Goal: Task Accomplishment & Management: Manage account settings

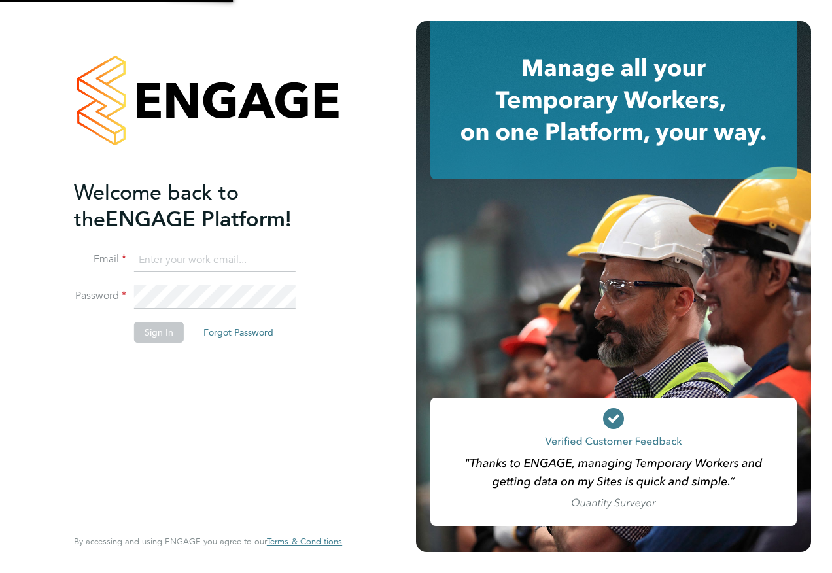
type input "Emma.Wood1@ncclondon.ac.uk"
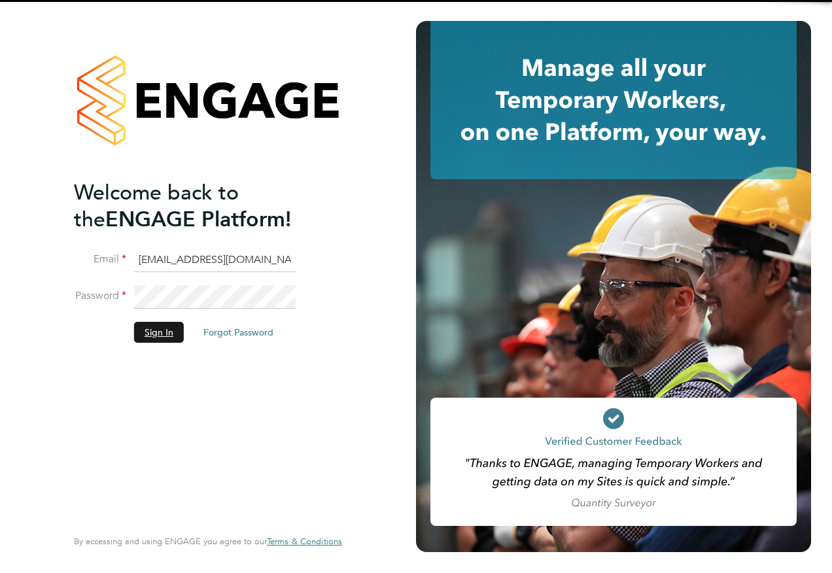
click at [165, 340] on button "Sign In" at bounding box center [159, 332] width 50 height 21
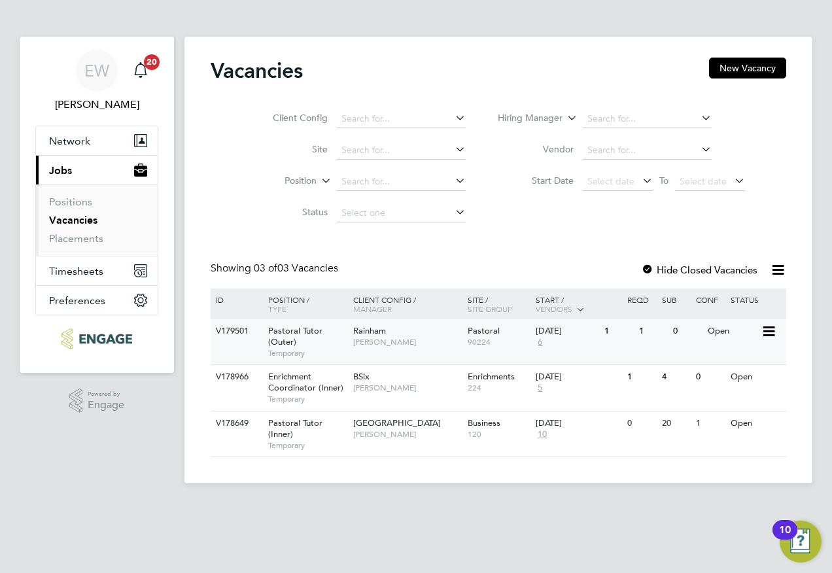
click at [376, 337] on span "[PERSON_NAME]" at bounding box center [407, 342] width 108 height 10
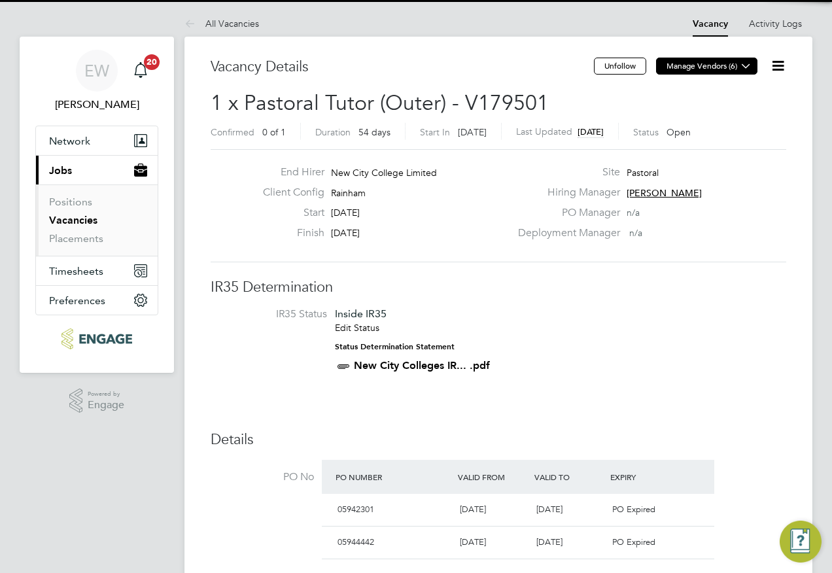
click at [732, 64] on button "Manage Vendors (6)" at bounding box center [706, 66] width 101 height 17
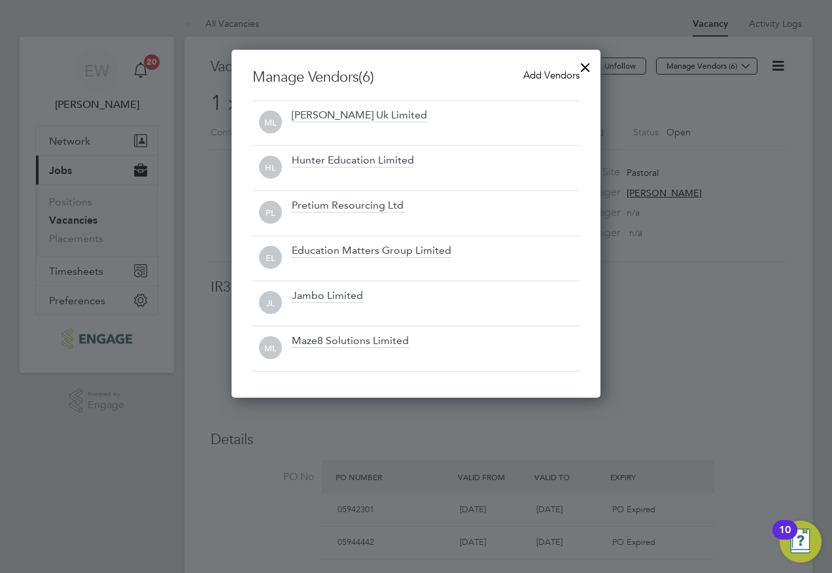
click at [554, 74] on span "Add Vendors" at bounding box center [551, 75] width 56 height 12
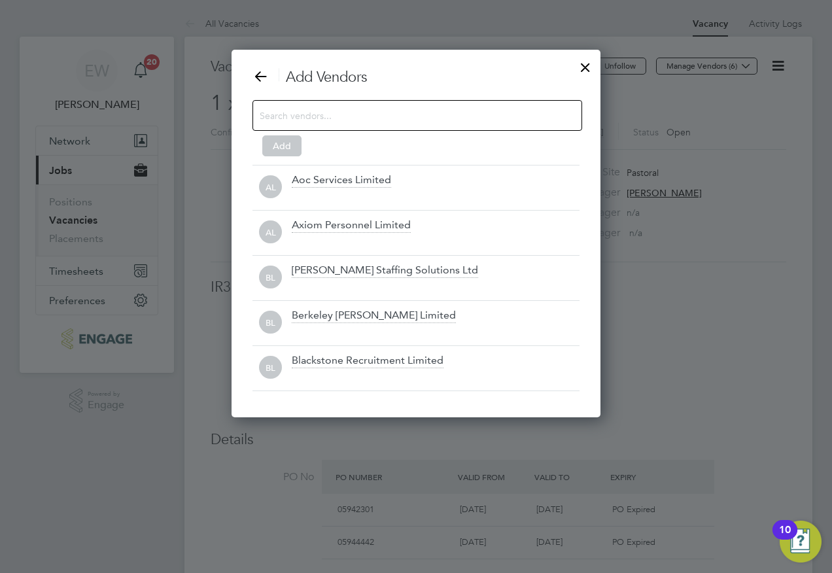
scroll to position [368, 370]
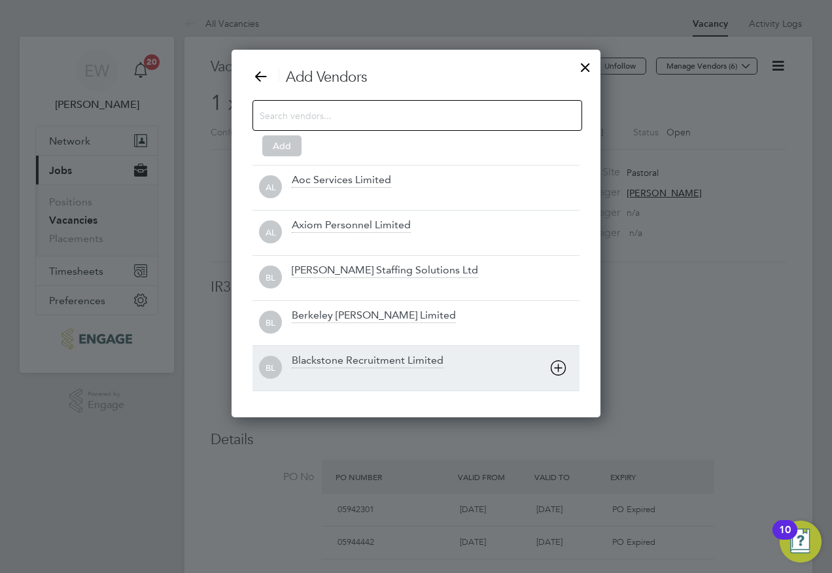
click at [556, 366] on icon at bounding box center [558, 368] width 16 height 16
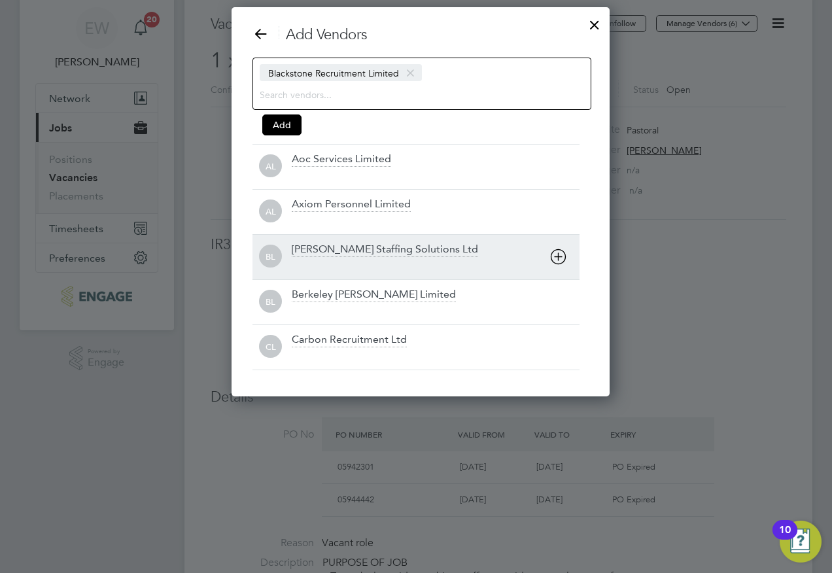
scroll to position [65, 0]
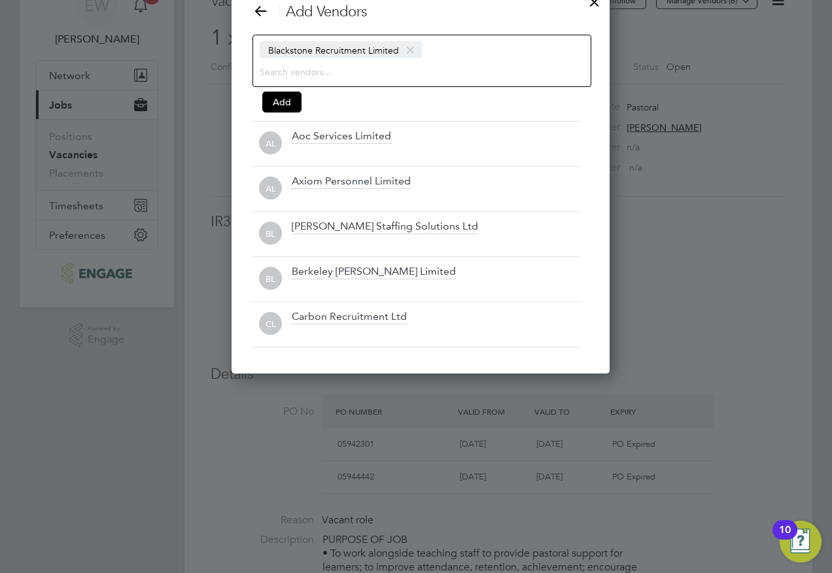
click at [431, 46] on div "Blackstone Recruitment Limited" at bounding box center [422, 61] width 339 height 52
click at [274, 73] on input at bounding box center [411, 71] width 303 height 17
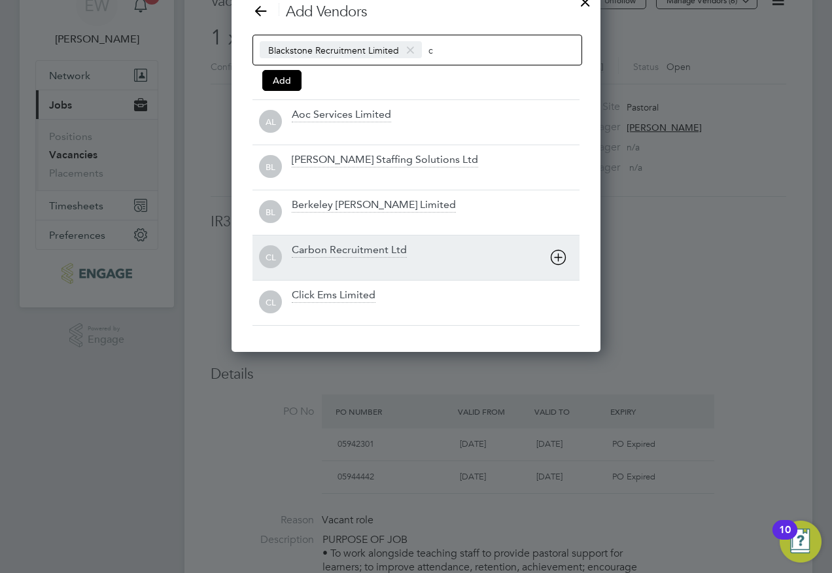
type input "c"
click at [375, 248] on div "Carbon Recruitment Ltd" at bounding box center [349, 250] width 115 height 14
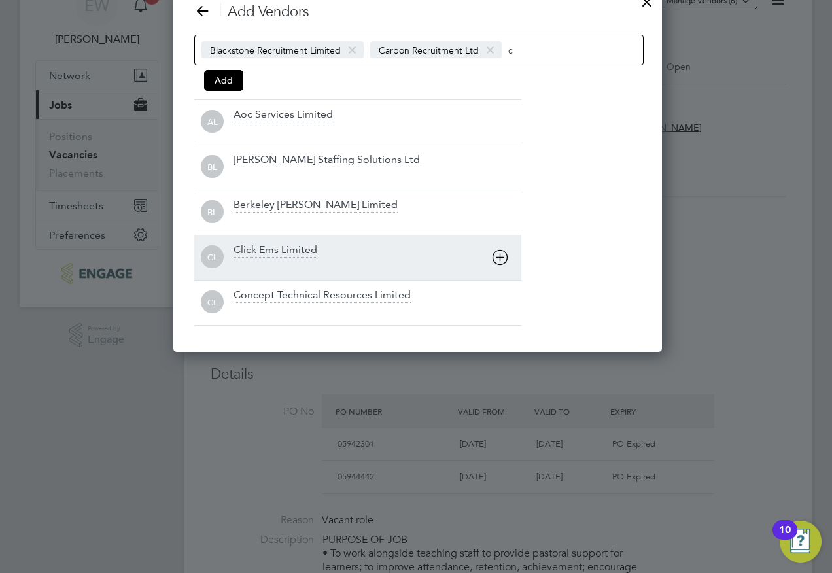
scroll to position [368, 485]
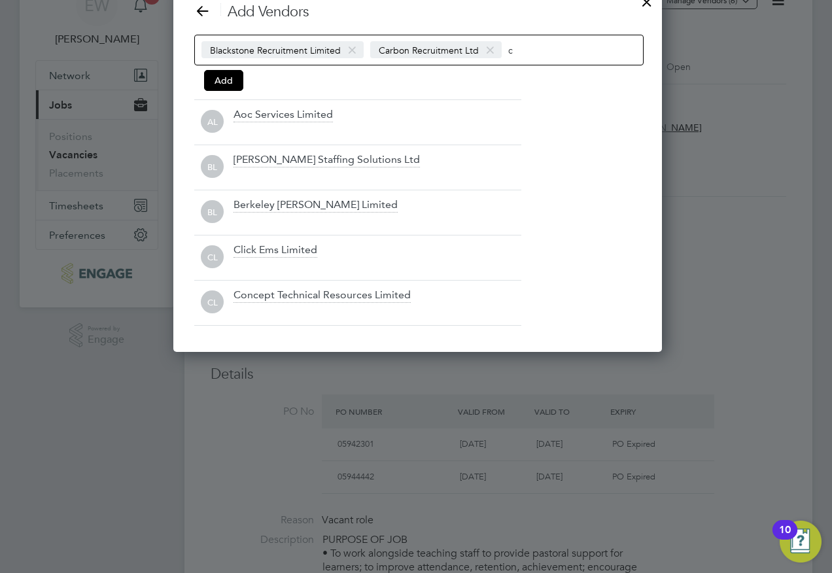
click at [511, 52] on input "c" at bounding box center [549, 49] width 82 height 17
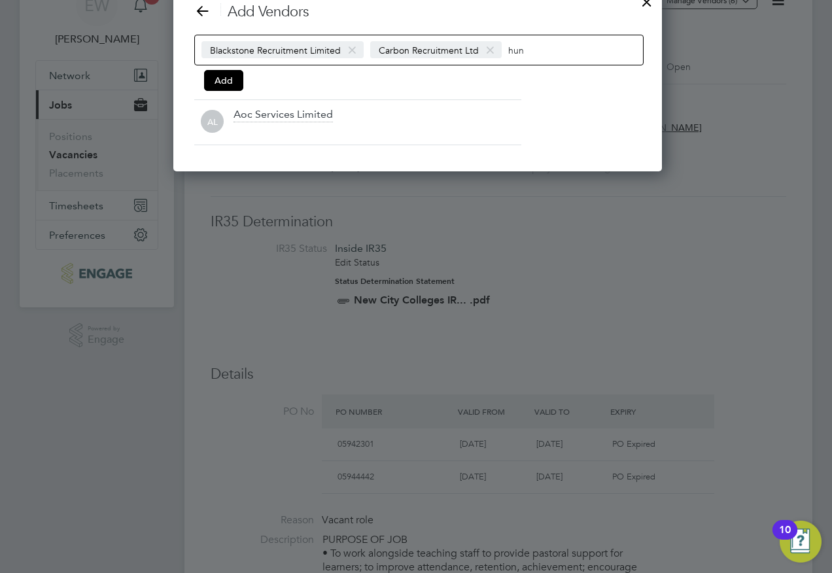
scroll to position [143, 485]
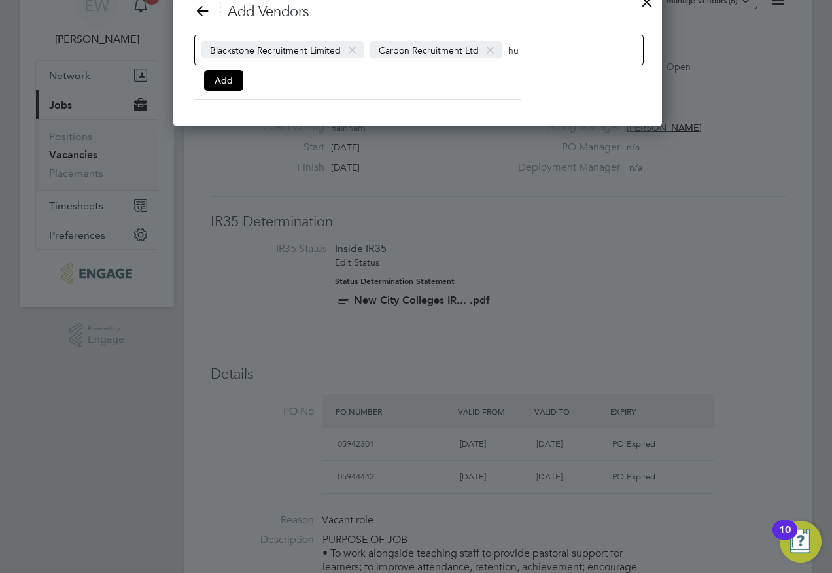
type input "h"
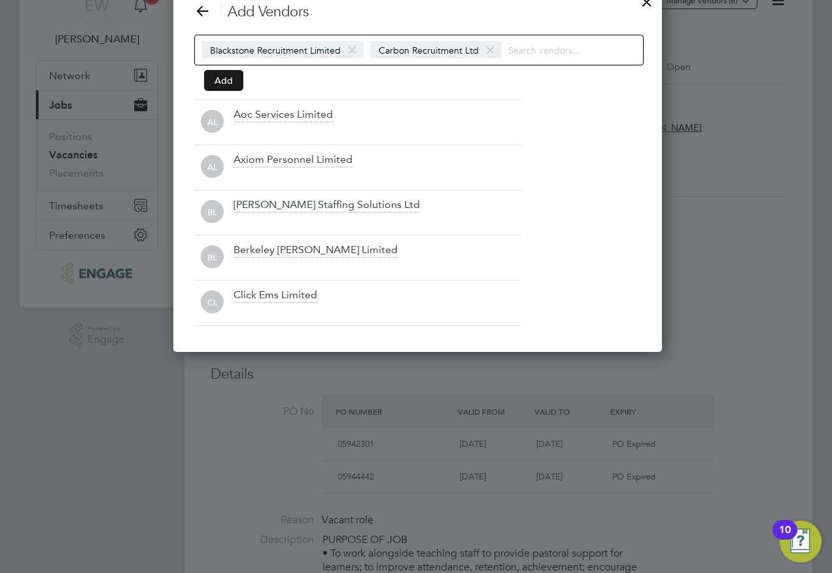
click at [225, 77] on button "Add" at bounding box center [223, 80] width 39 height 21
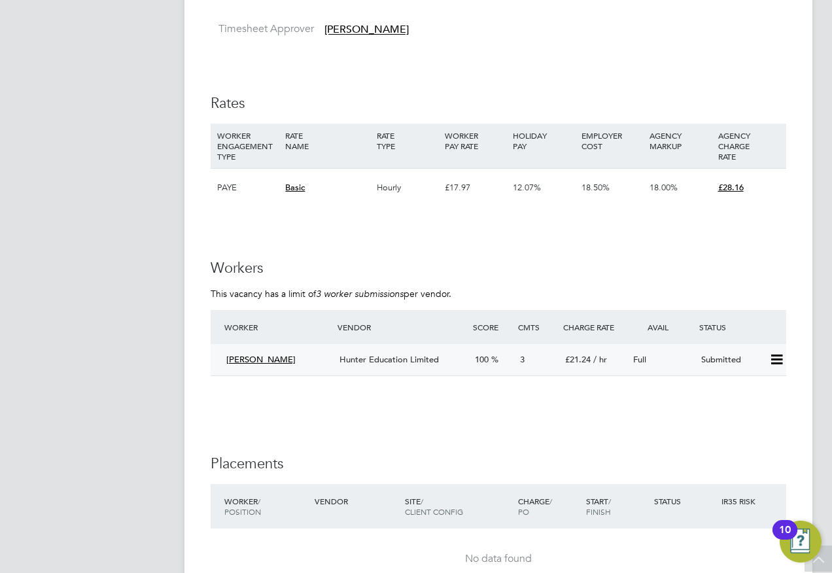
click at [364, 362] on span "Hunter Education Limited" at bounding box center [389, 359] width 99 height 11
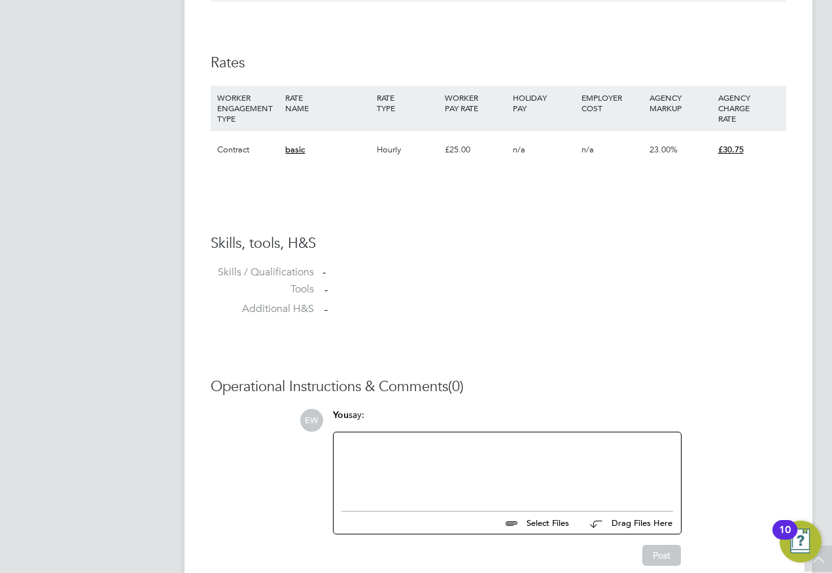
scroll to position [917, 0]
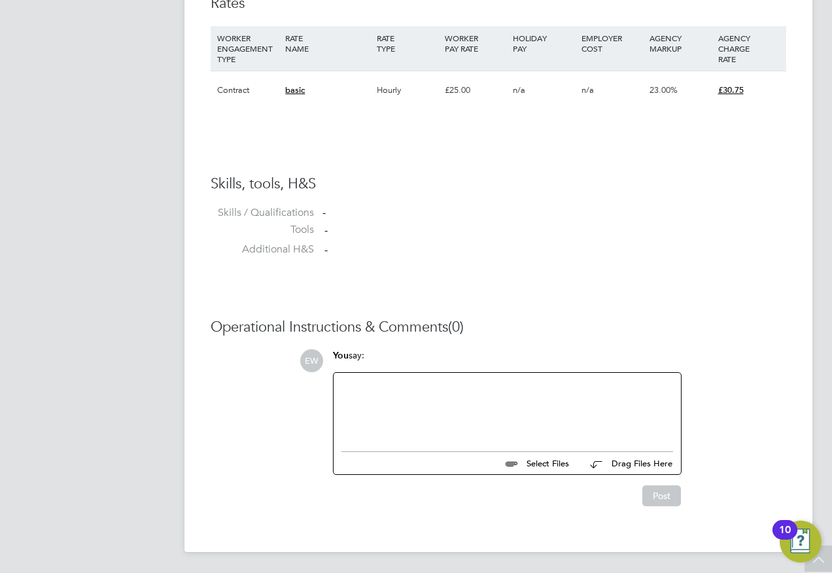
click at [422, 408] on div at bounding box center [508, 409] width 332 height 56
click at [673, 501] on button "Post" at bounding box center [662, 496] width 39 height 21
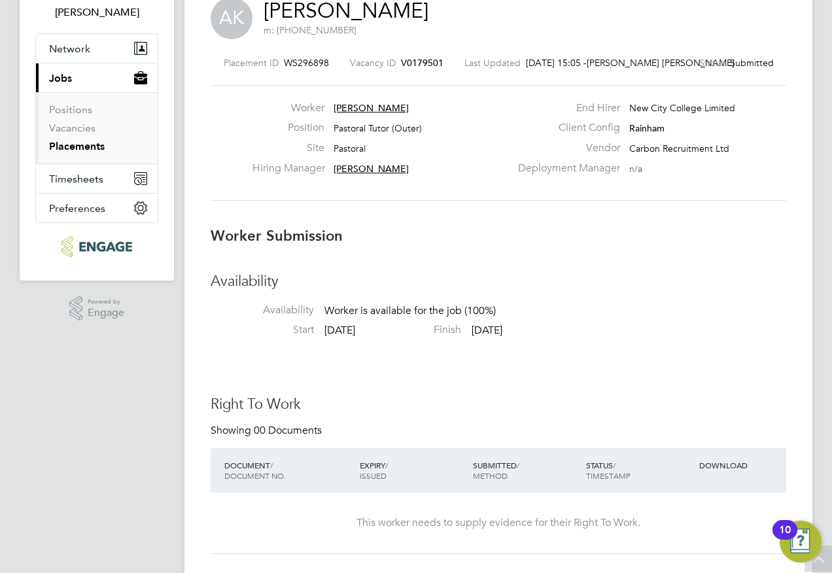
scroll to position [0, 0]
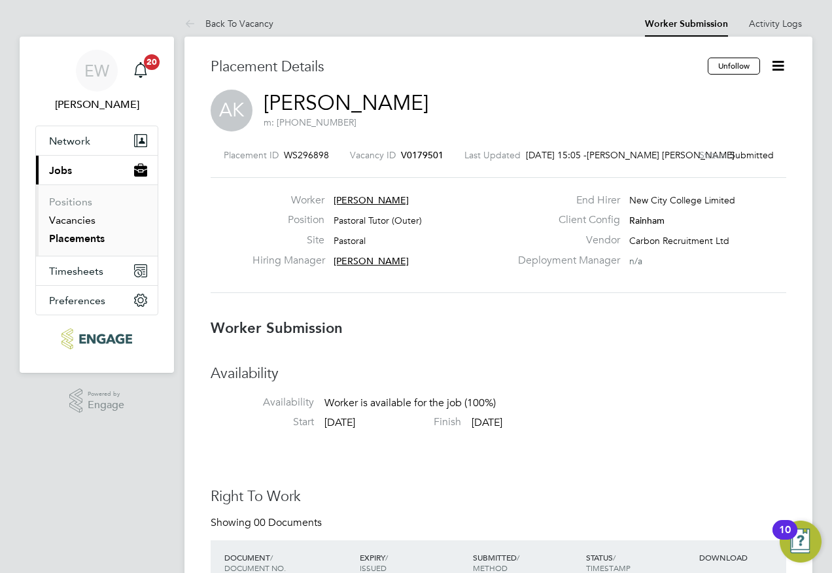
click at [83, 216] on link "Vacancies" at bounding box center [72, 220] width 46 height 12
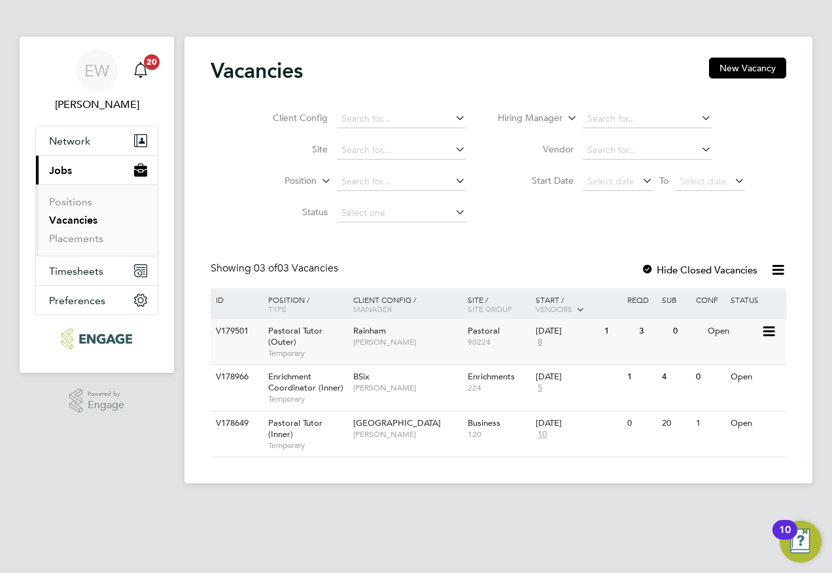
click at [566, 337] on div "01 Sep 2025 8" at bounding box center [567, 336] width 69 height 35
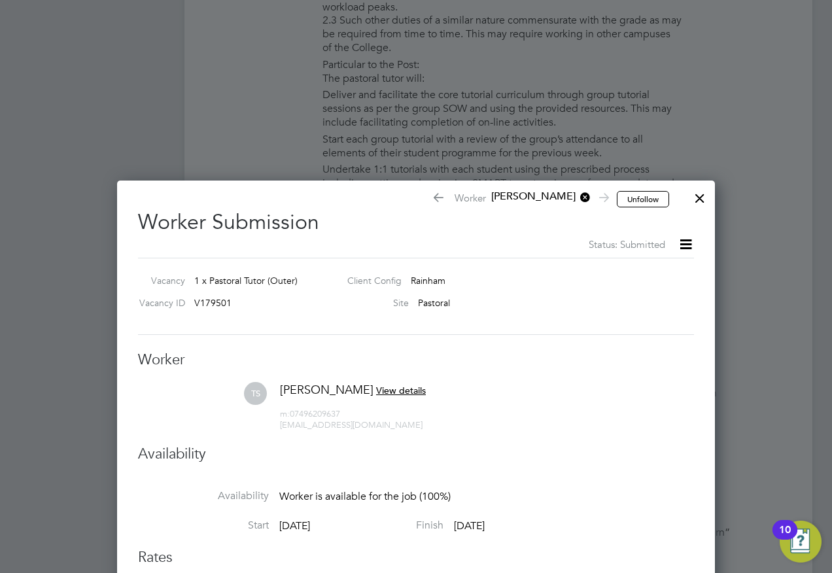
click at [698, 200] on div at bounding box center [700, 195] width 24 height 24
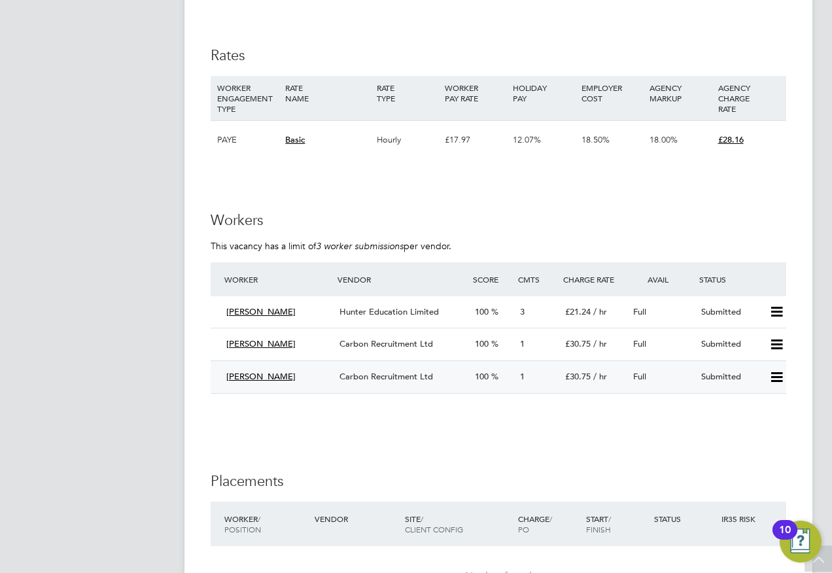
click at [384, 368] on div "Carbon Recruitment Ltd" at bounding box center [401, 377] width 135 height 22
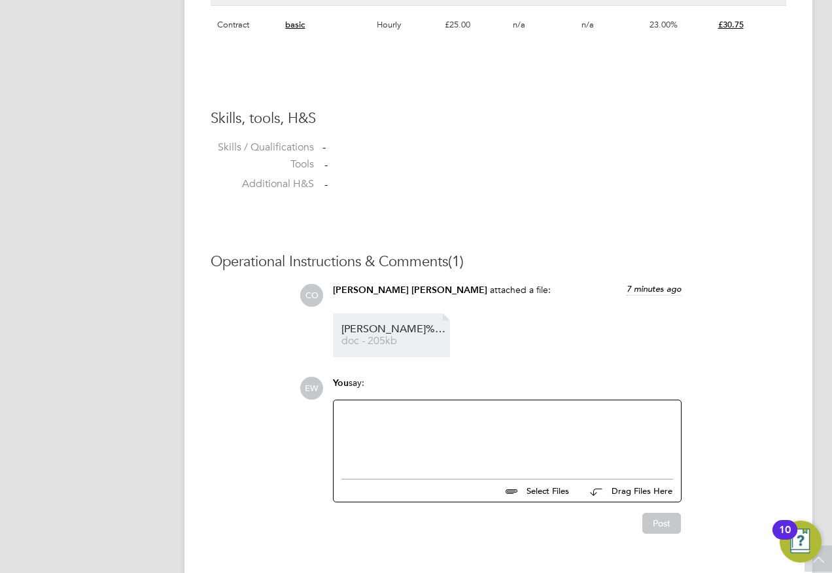
click at [410, 328] on span "Tanaka%20Sekitoleko_" at bounding box center [394, 330] width 105 height 10
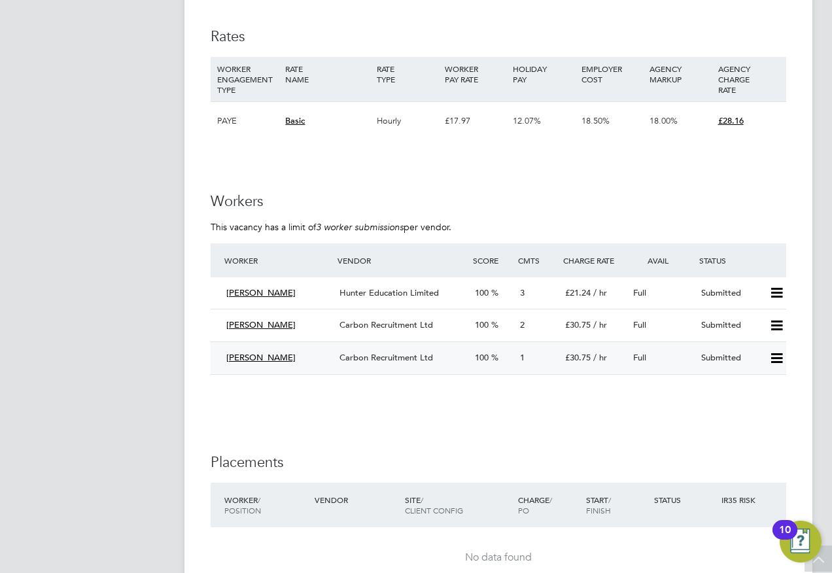
click at [578, 355] on span "£30.75" at bounding box center [578, 357] width 26 height 11
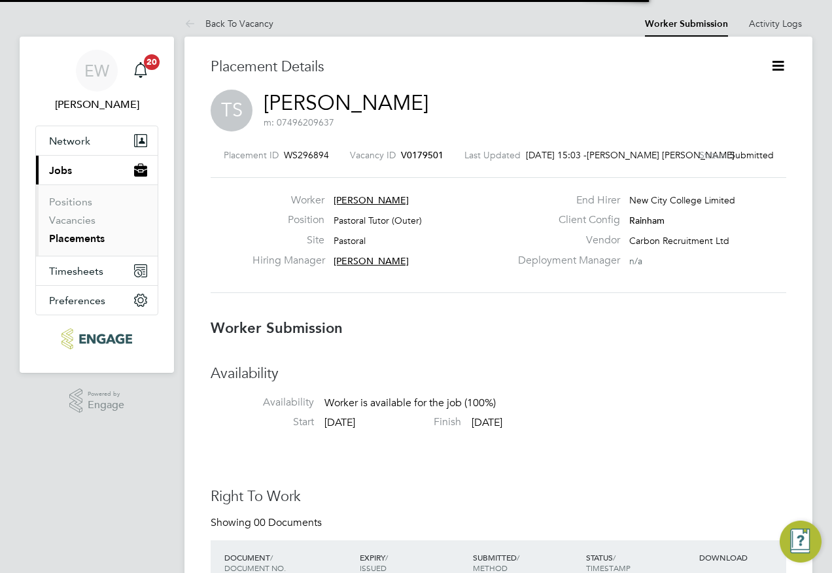
scroll to position [7, 7]
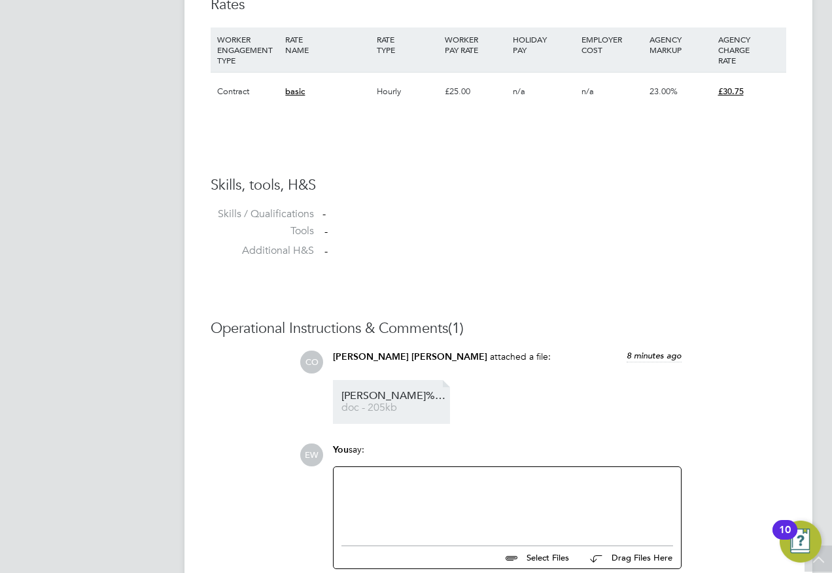
click at [427, 399] on span "Tanaka%20Sekitoleko_" at bounding box center [394, 396] width 105 height 10
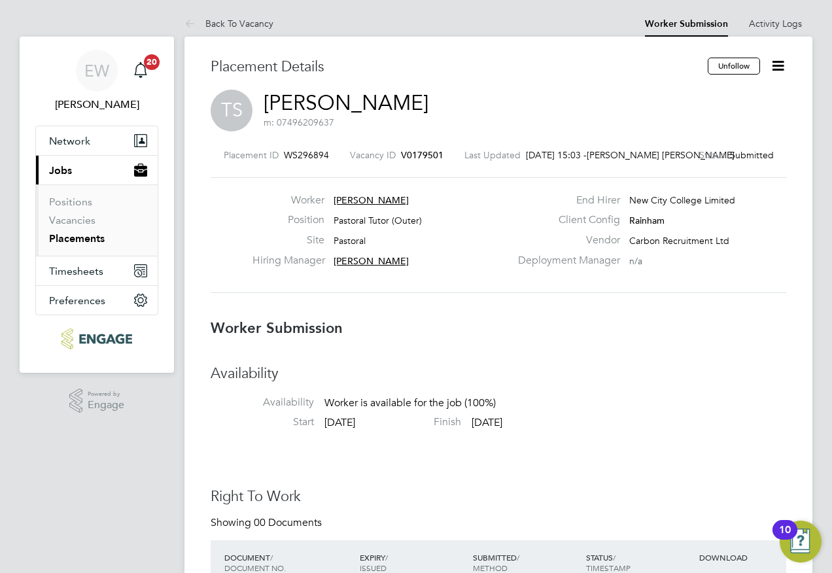
click at [781, 64] on icon at bounding box center [778, 66] width 16 height 16
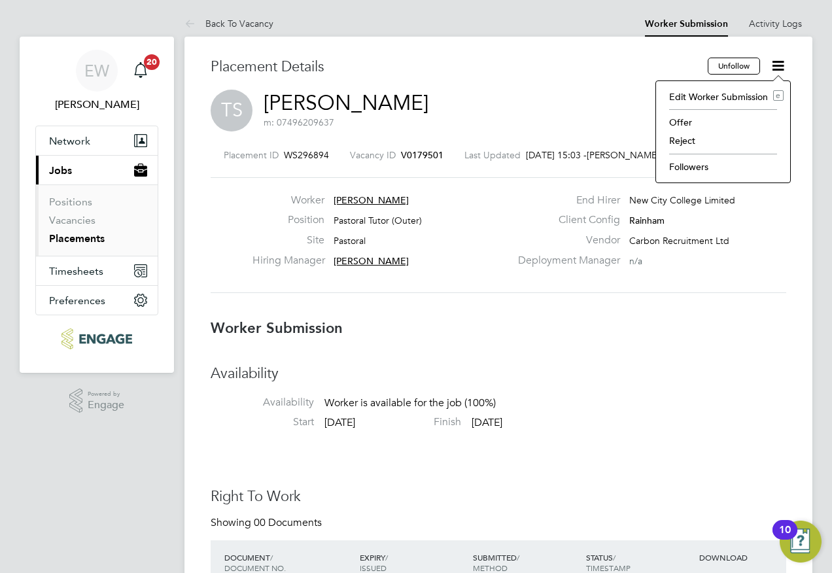
click at [695, 138] on li "Reject" at bounding box center [723, 141] width 121 height 18
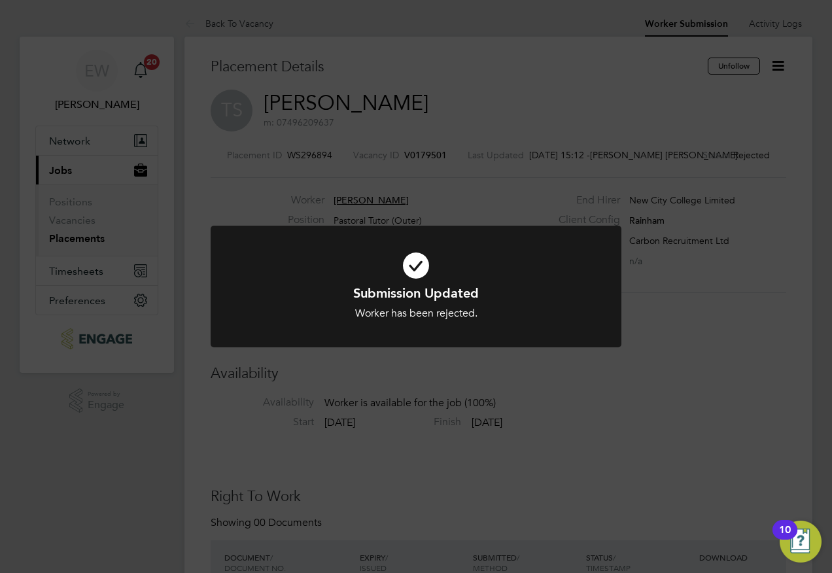
click at [71, 222] on div "Submission Updated Worker has been rejected. Cancel Okay" at bounding box center [416, 286] width 832 height 573
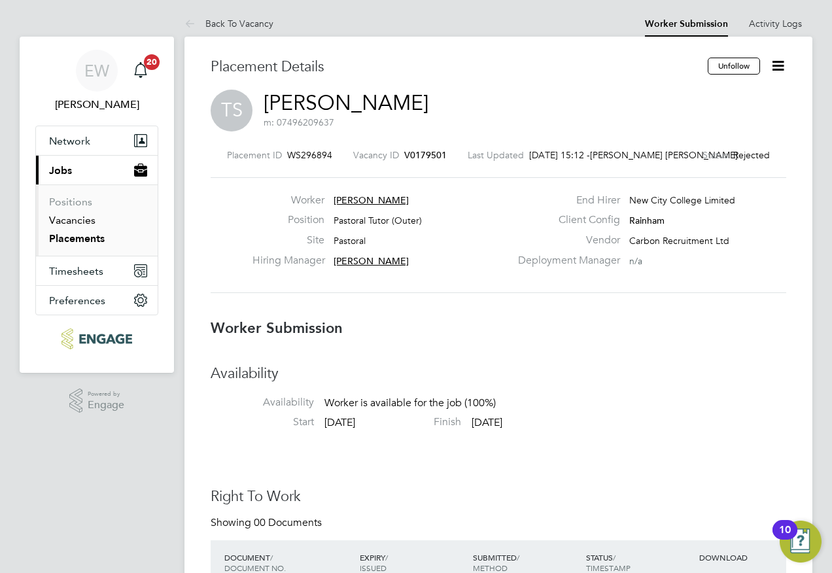
click at [70, 222] on link "Vacancies" at bounding box center [72, 220] width 46 height 12
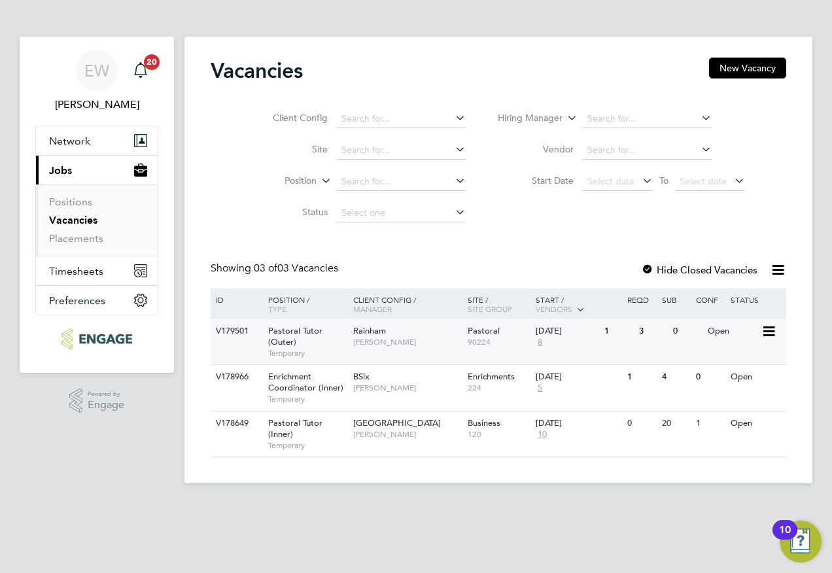
click at [455, 343] on span "[PERSON_NAME]" at bounding box center [407, 342] width 108 height 10
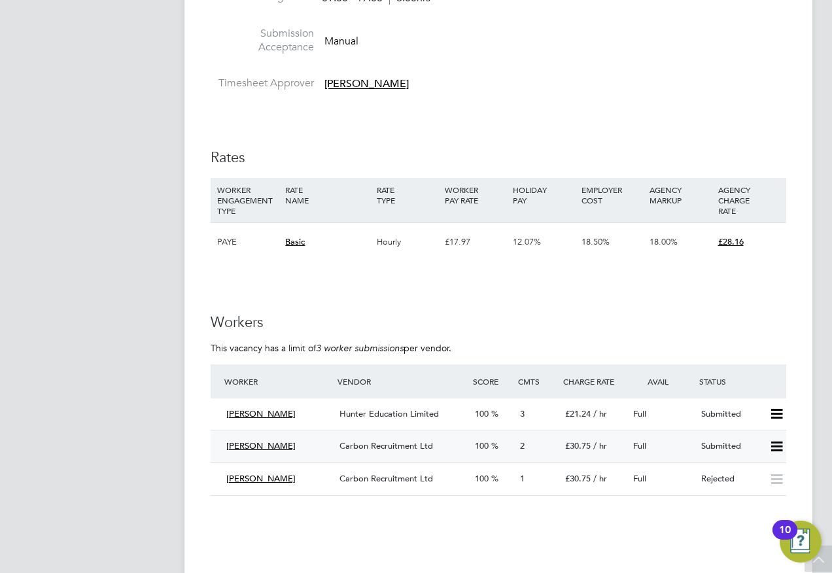
click at [387, 439] on div "Carbon Recruitment Ltd" at bounding box center [401, 447] width 135 height 22
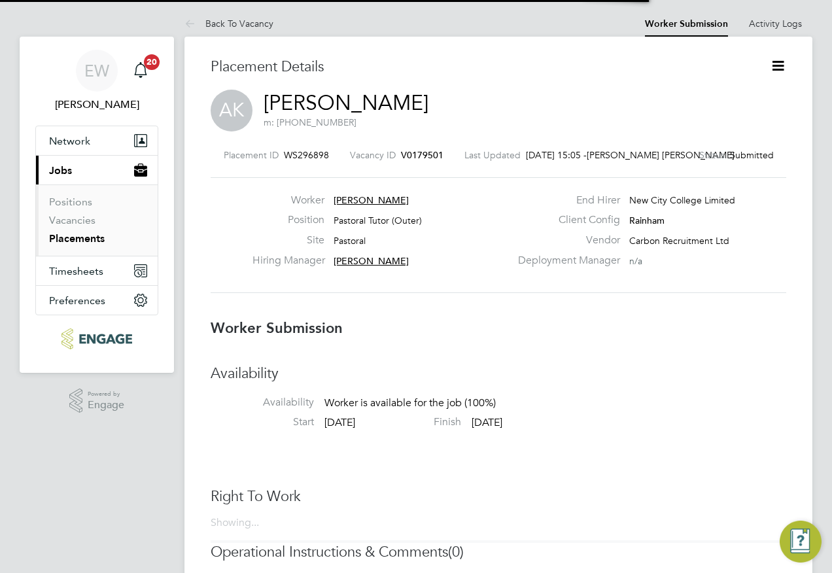
scroll to position [7, 7]
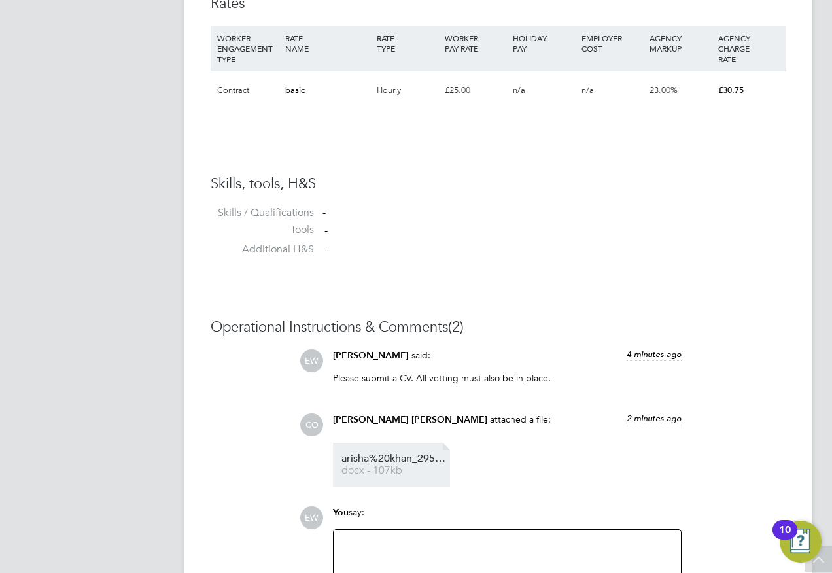
click at [391, 461] on span "arisha%20khan_29555356_" at bounding box center [394, 459] width 105 height 10
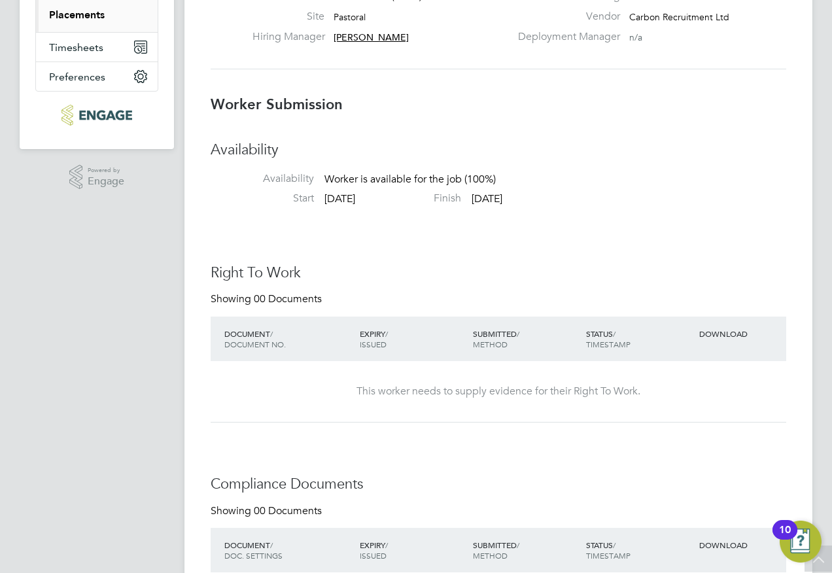
scroll to position [0, 0]
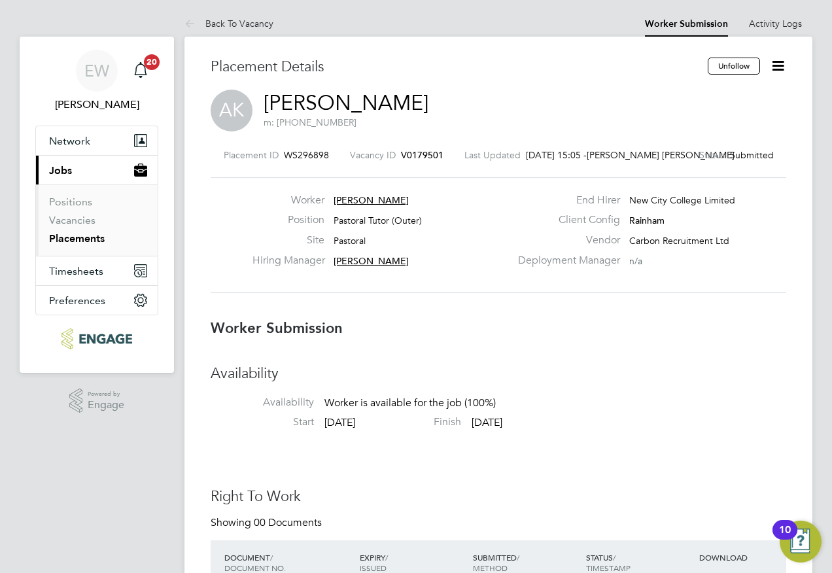
click at [785, 62] on icon at bounding box center [778, 66] width 16 height 16
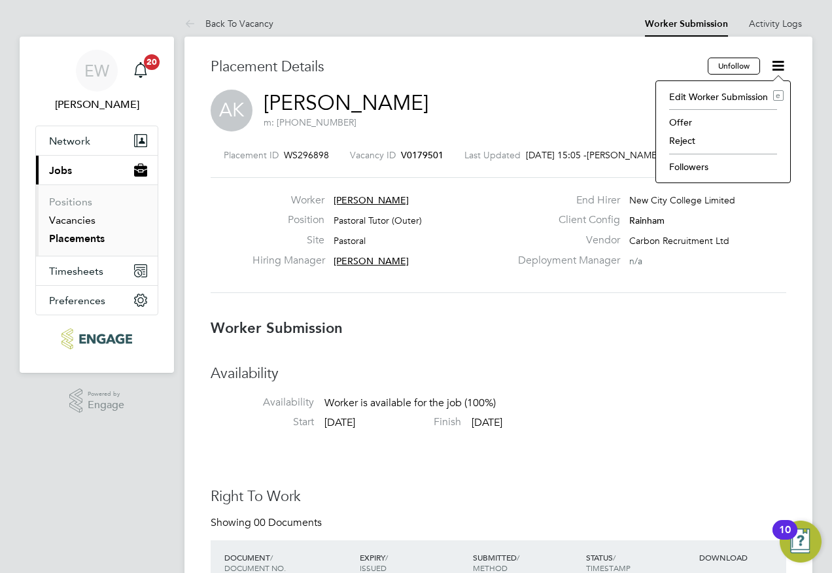
click at [70, 221] on link "Vacancies" at bounding box center [72, 220] width 46 height 12
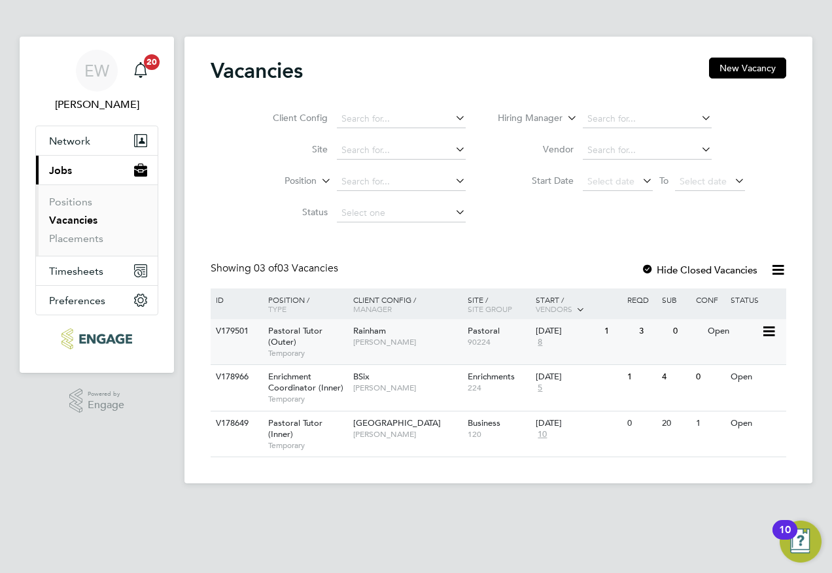
click at [418, 332] on div "Rainham Emma Wood" at bounding box center [407, 336] width 115 height 34
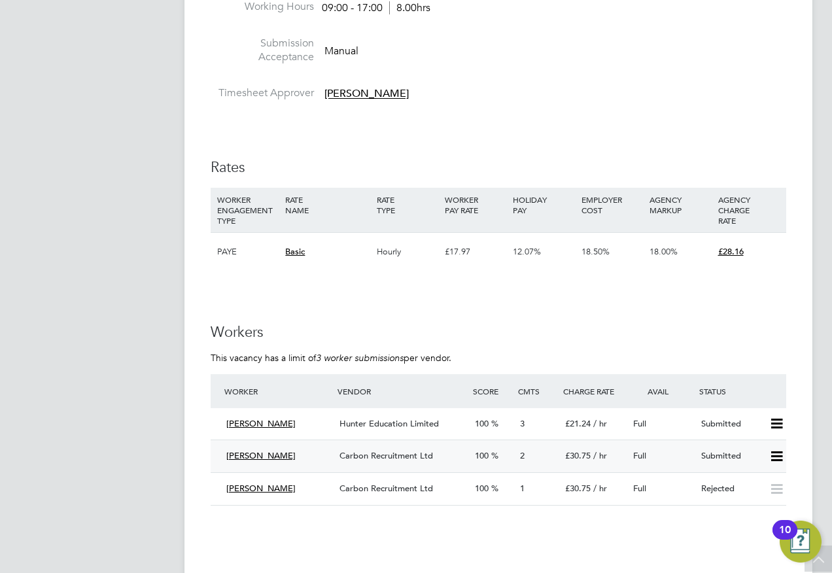
click at [779, 452] on icon at bounding box center [777, 456] width 16 height 10
click at [762, 505] on li "Reject" at bounding box center [760, 503] width 46 height 18
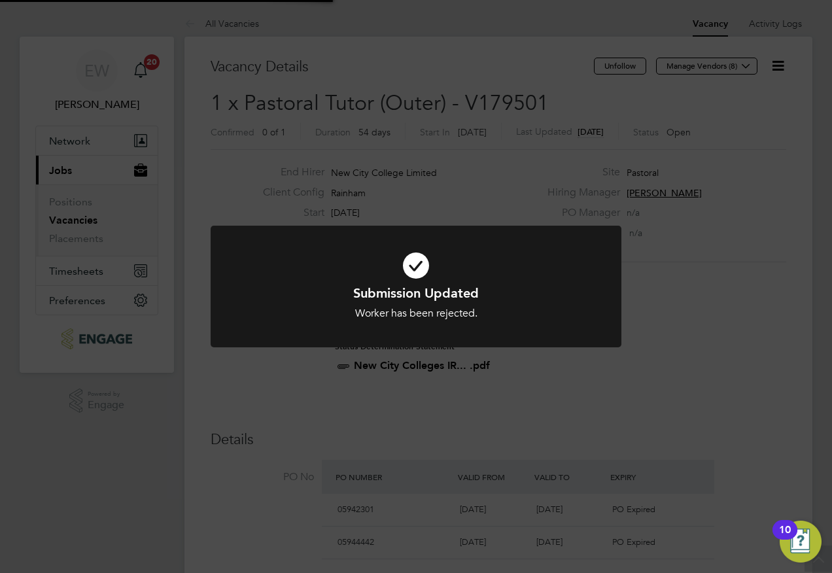
scroll to position [39, 92]
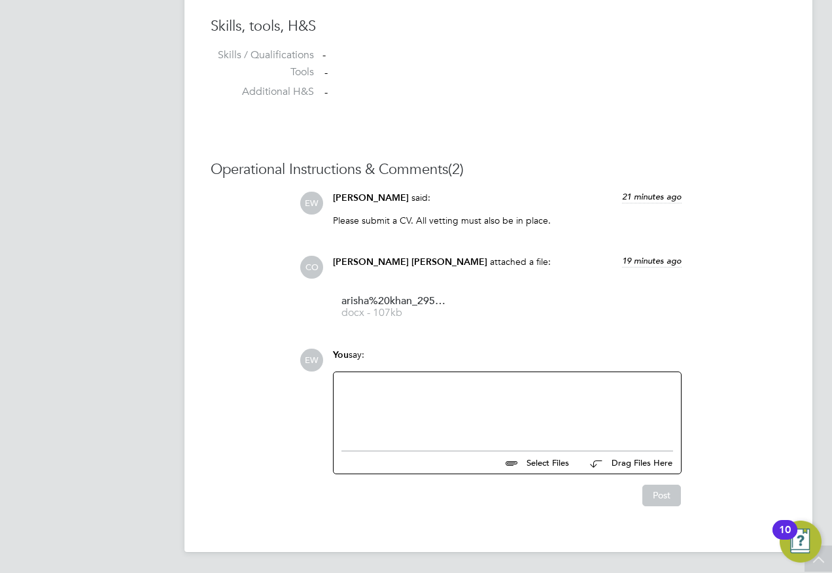
click at [467, 419] on div at bounding box center [508, 408] width 332 height 56
click at [675, 506] on button "Post" at bounding box center [662, 495] width 39 height 21
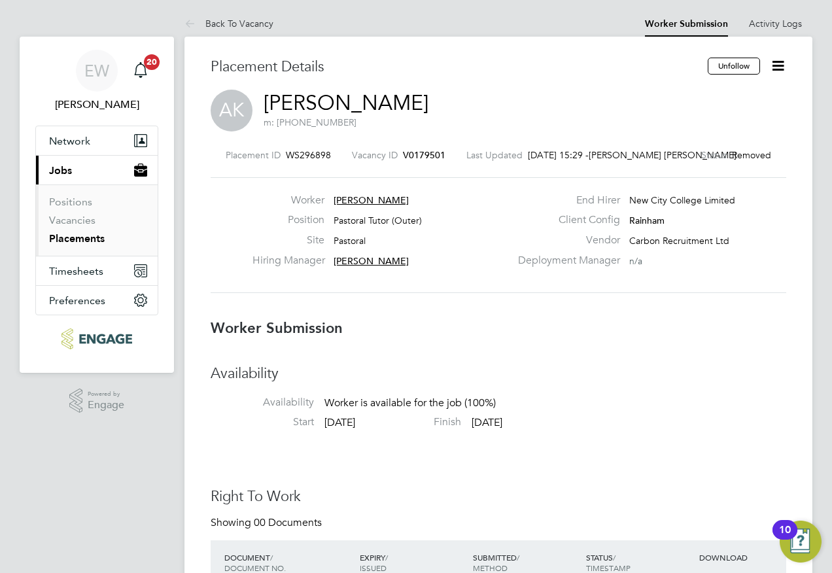
click at [779, 64] on icon at bounding box center [778, 66] width 16 height 16
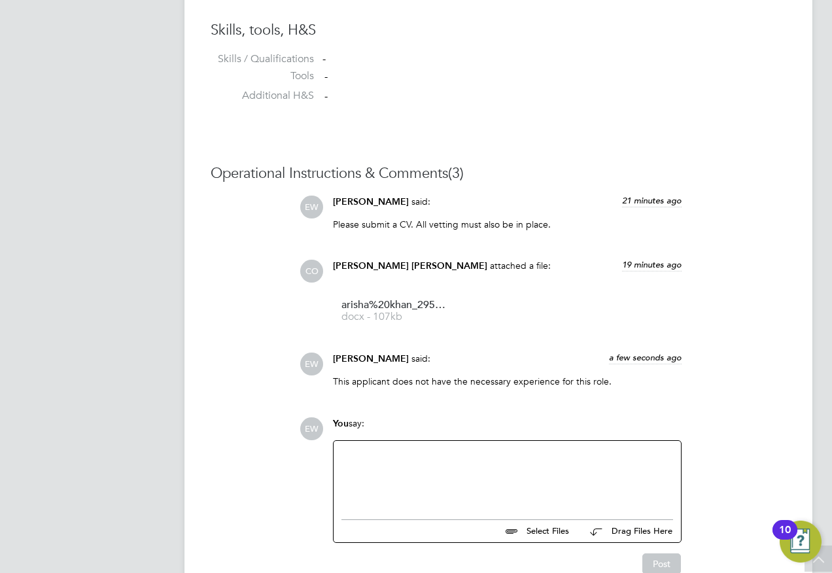
scroll to position [1047, 0]
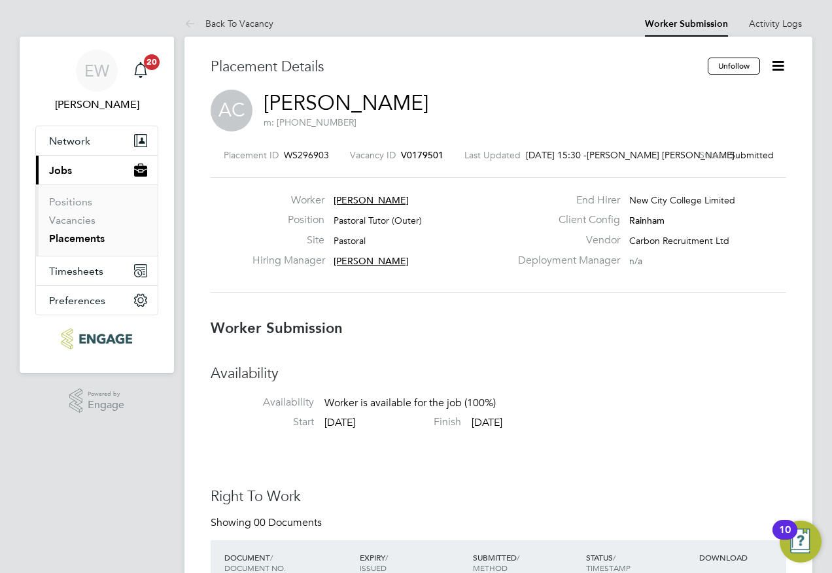
click at [782, 65] on icon at bounding box center [778, 66] width 16 height 16
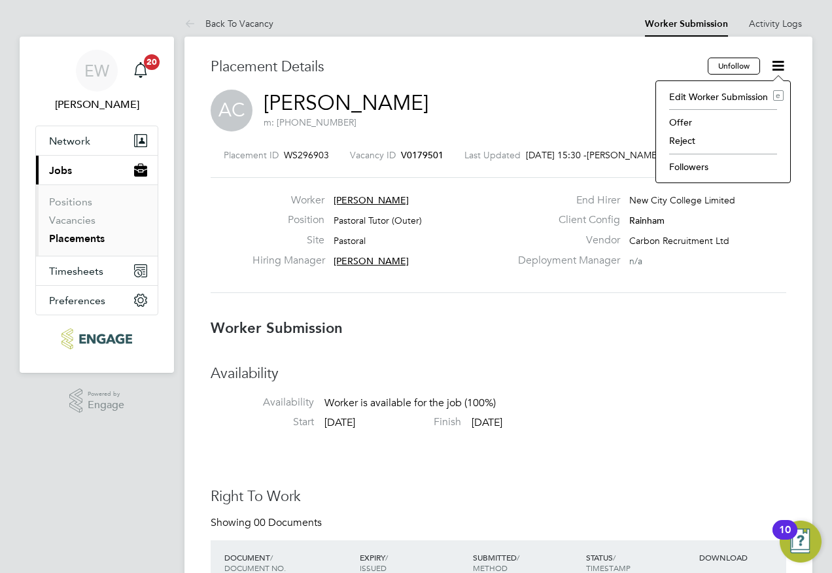
click at [698, 302] on div "Placement ID WS296903 Vacancy ID V0179501 Last Updated 01 Sep 2025, 15:30 - Con…" at bounding box center [499, 220] width 576 height 175
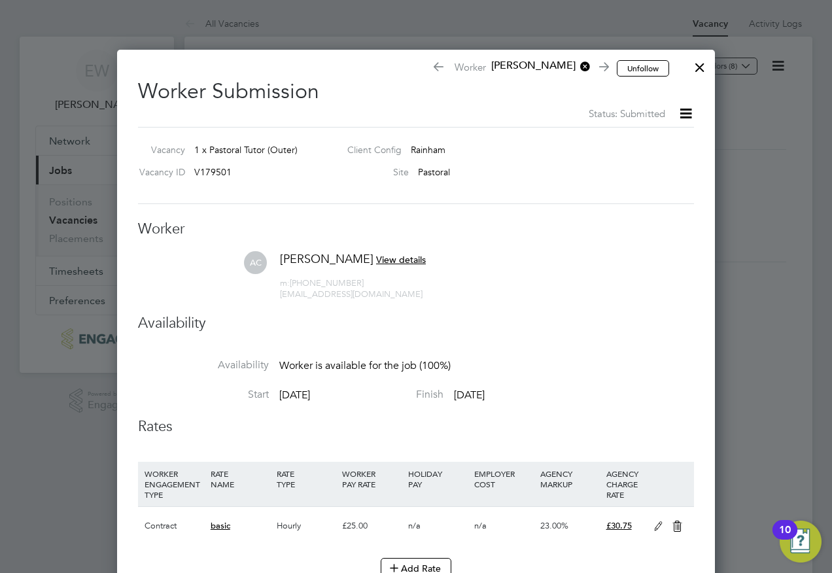
click at [699, 64] on div at bounding box center [700, 64] width 24 height 24
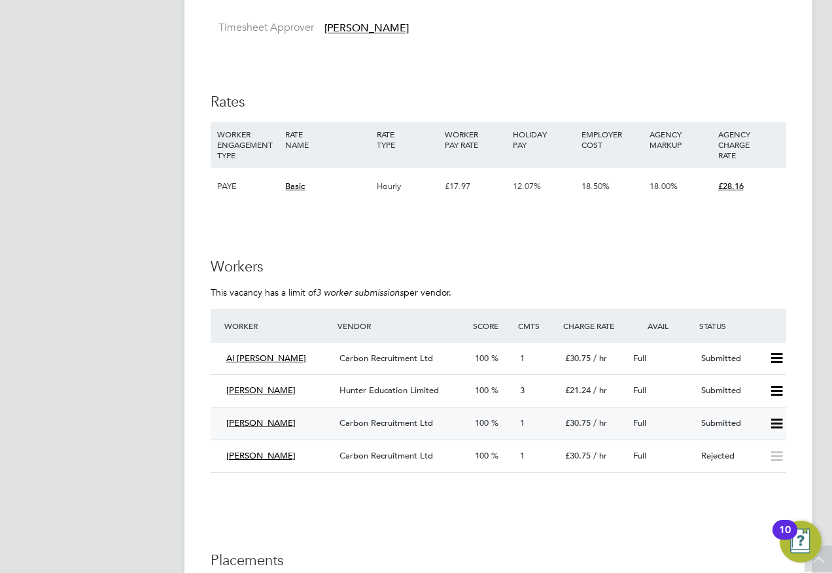
click at [381, 429] on div "Carbon Recruitment Ltd" at bounding box center [401, 424] width 135 height 22
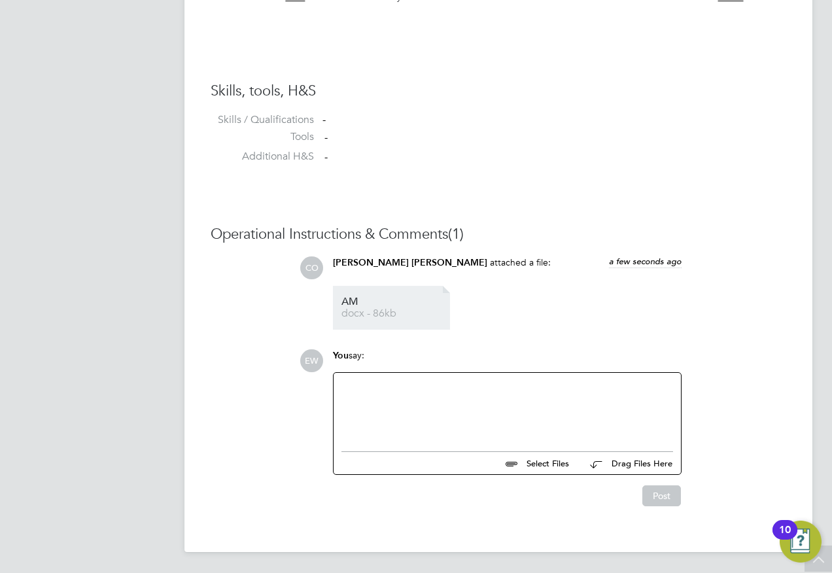
click at [383, 313] on span "docx - 86kb" at bounding box center [394, 314] width 105 height 10
click at [421, 398] on div at bounding box center [508, 409] width 332 height 56
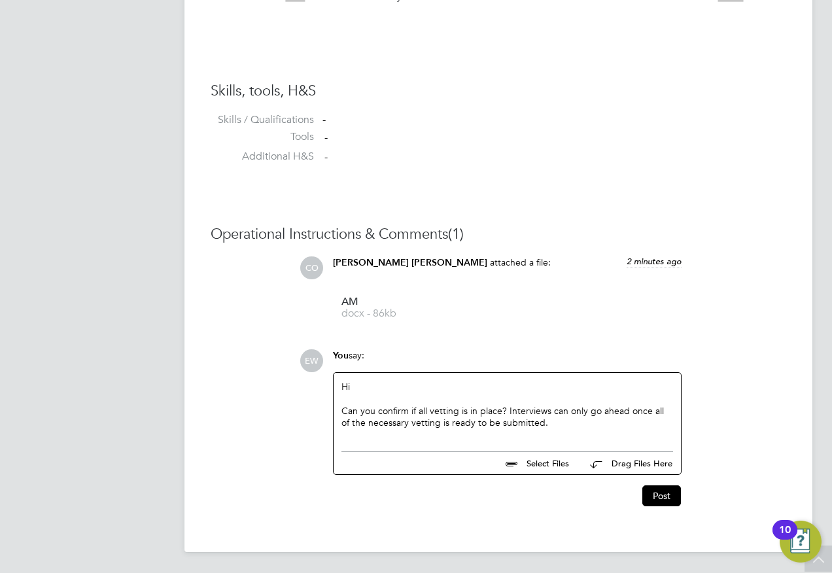
click at [681, 496] on div "Post" at bounding box center [507, 490] width 362 height 31
click at [669, 493] on button "Post" at bounding box center [662, 496] width 39 height 21
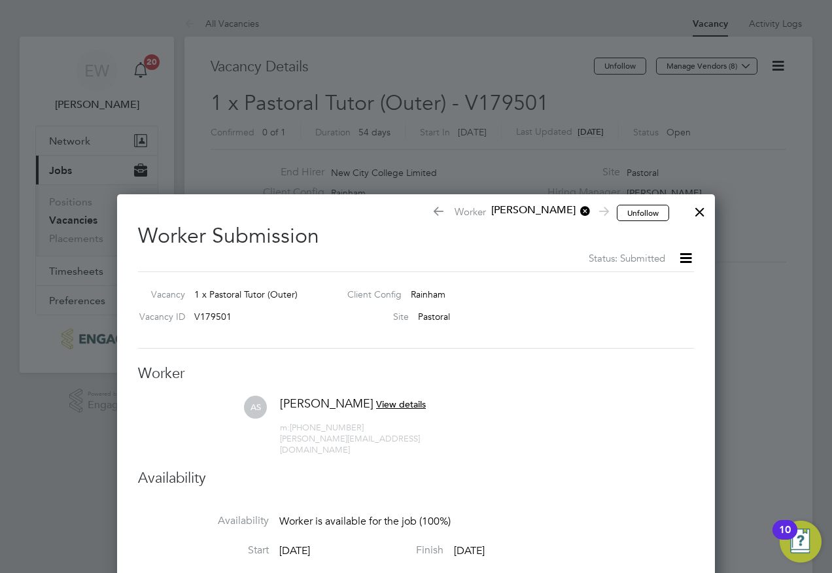
click at [697, 211] on div at bounding box center [700, 209] width 24 height 24
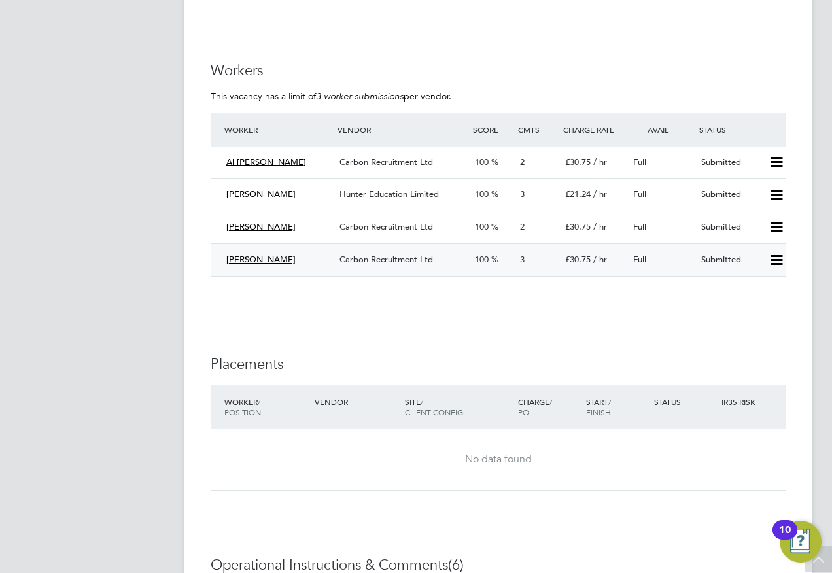
click at [385, 260] on span "Carbon Recruitment Ltd" at bounding box center [387, 259] width 94 height 11
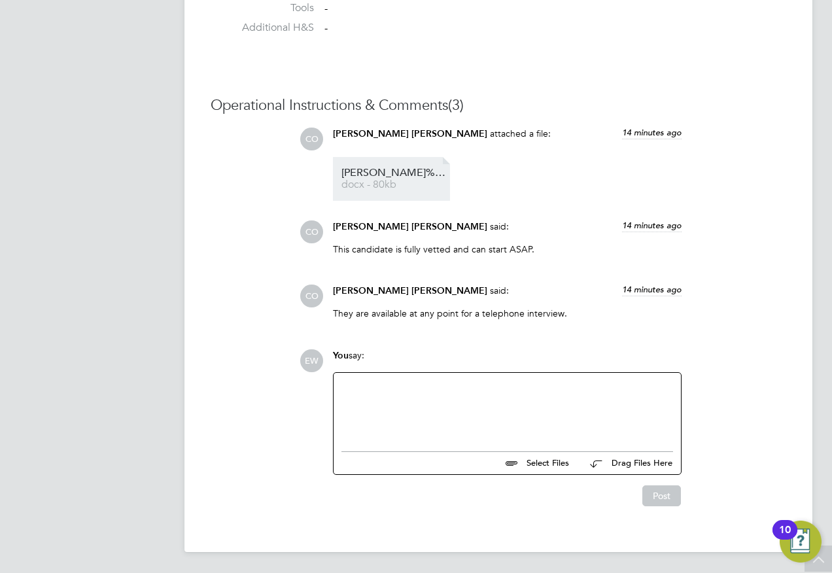
click at [380, 186] on span "docx - 80kb" at bounding box center [394, 185] width 105 height 10
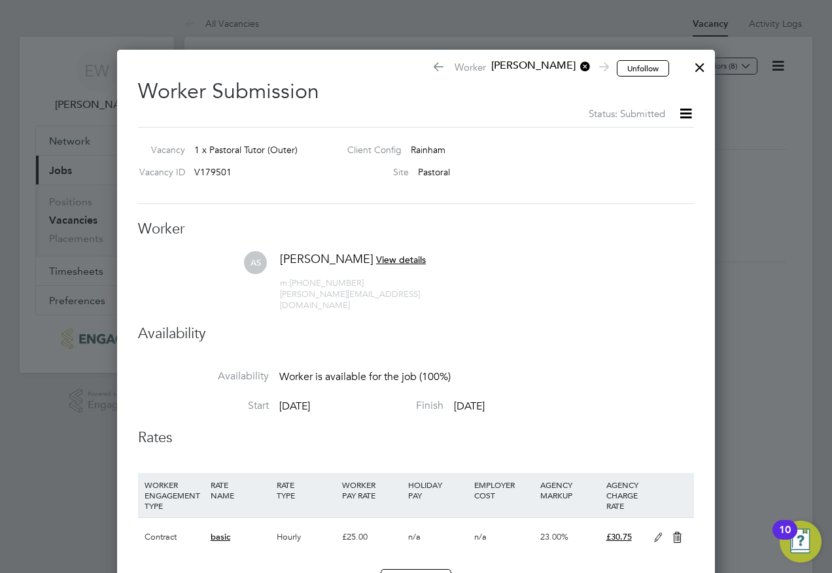
click at [704, 69] on div at bounding box center [700, 64] width 24 height 24
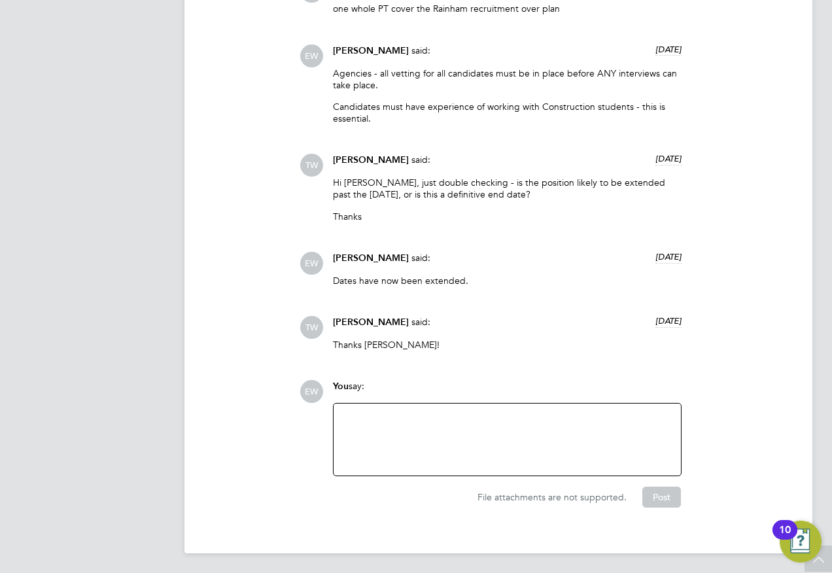
click at [495, 431] on div at bounding box center [508, 440] width 332 height 56
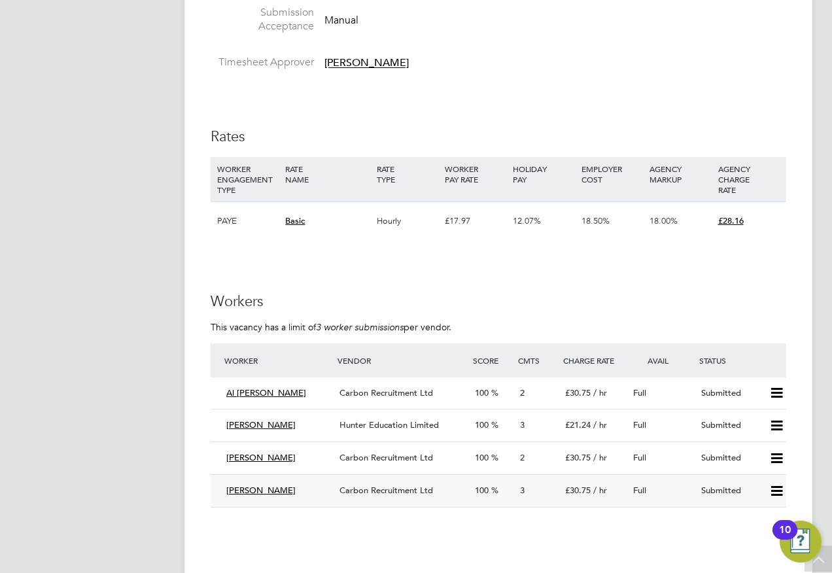
click at [260, 481] on div "[PERSON_NAME]" at bounding box center [277, 491] width 113 height 22
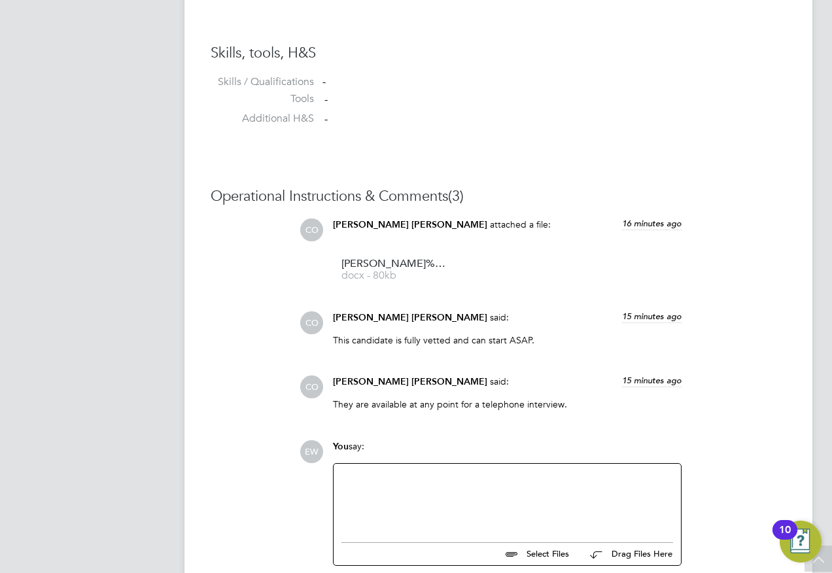
click at [476, 514] on div at bounding box center [508, 500] width 332 height 56
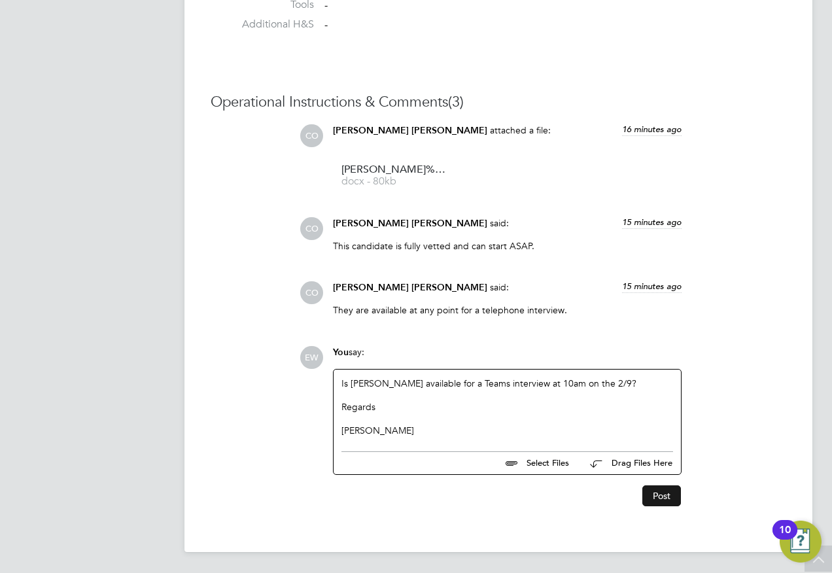
click at [656, 505] on button "Post" at bounding box center [662, 496] width 39 height 21
